Goal: Transaction & Acquisition: Download file/media

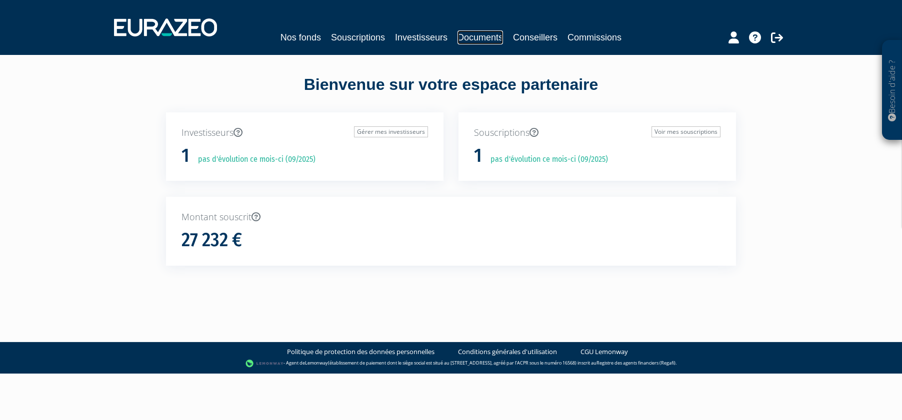
click at [484, 33] on link "Documents" at bounding box center [479, 37] width 45 height 14
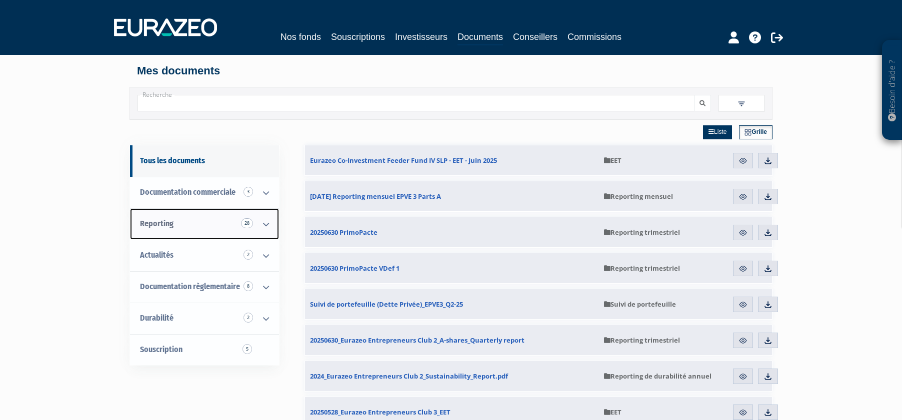
click at [147, 224] on span "Reporting 28" at bounding box center [156, 223] width 33 height 9
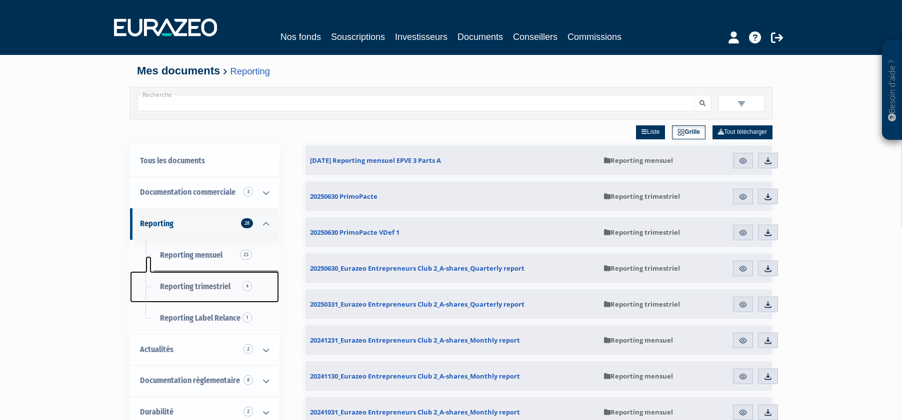
click at [179, 285] on span "Reporting trimestriel 4" at bounding box center [195, 286] width 70 height 9
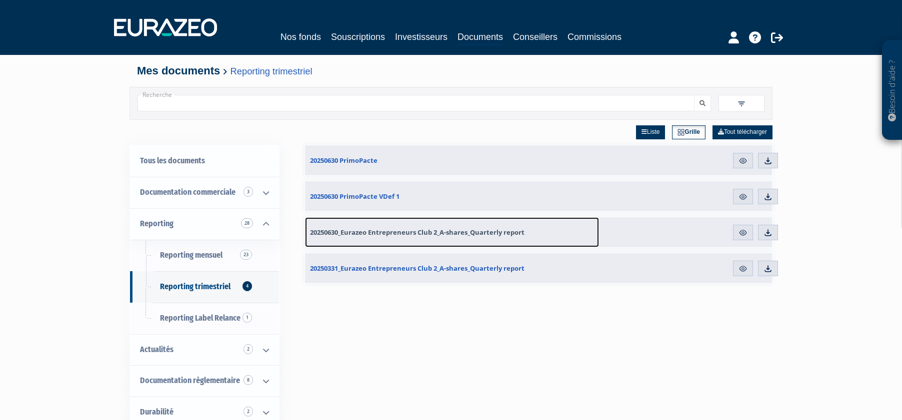
click at [369, 230] on span "20250630_Eurazeo Entrepreneurs Club 2_A-shares_Quarterly report" at bounding box center [417, 232] width 214 height 9
